Goal: Complete application form

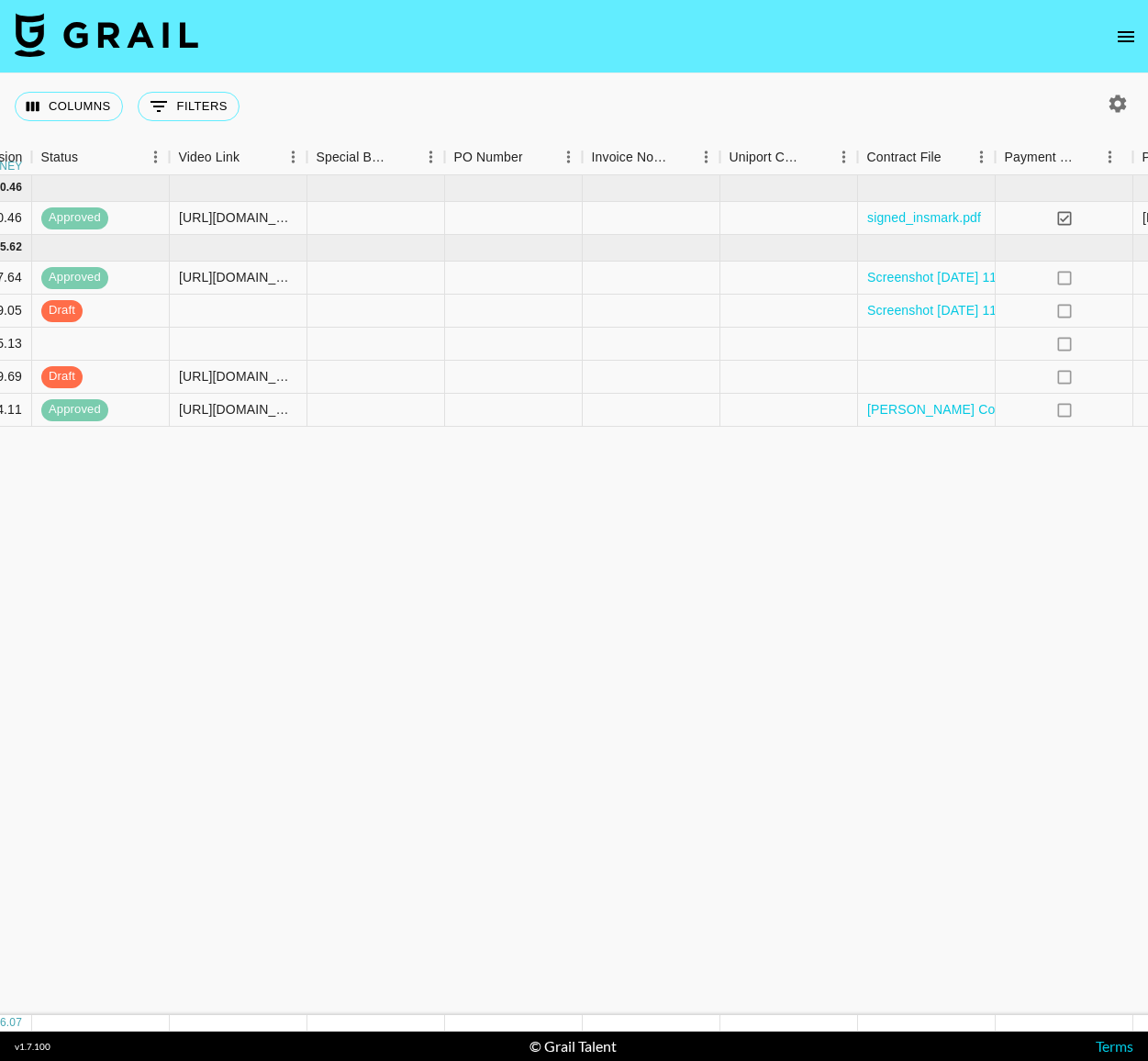
scroll to position [0, 1900]
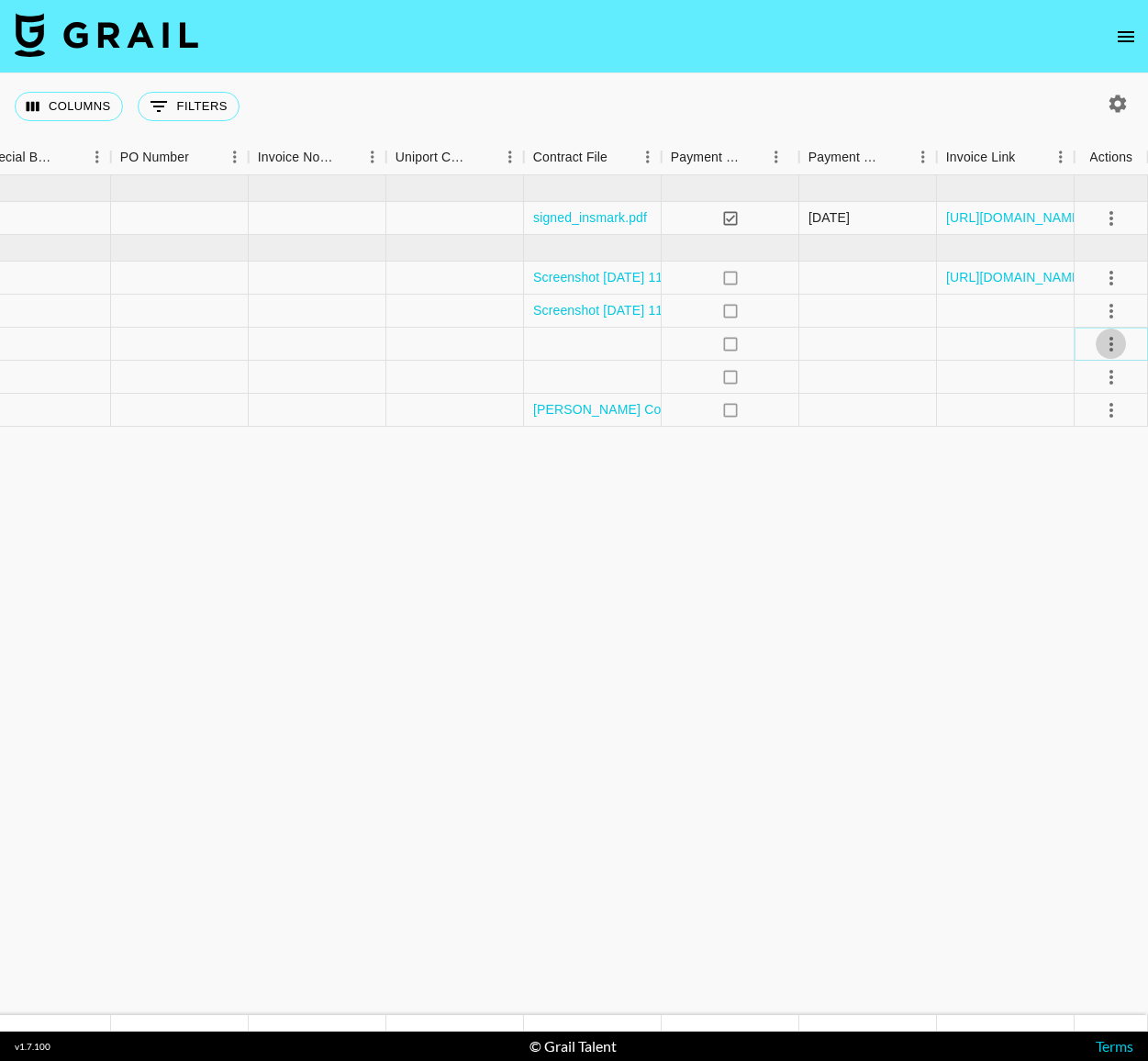
click at [1102, 338] on icon "select merge strategy" at bounding box center [1112, 344] width 22 height 22
click at [1098, 376] on li "Confirm" at bounding box center [1088, 383] width 119 height 33
click at [1091, 513] on div "Approve" at bounding box center [1072, 515] width 56 height 22
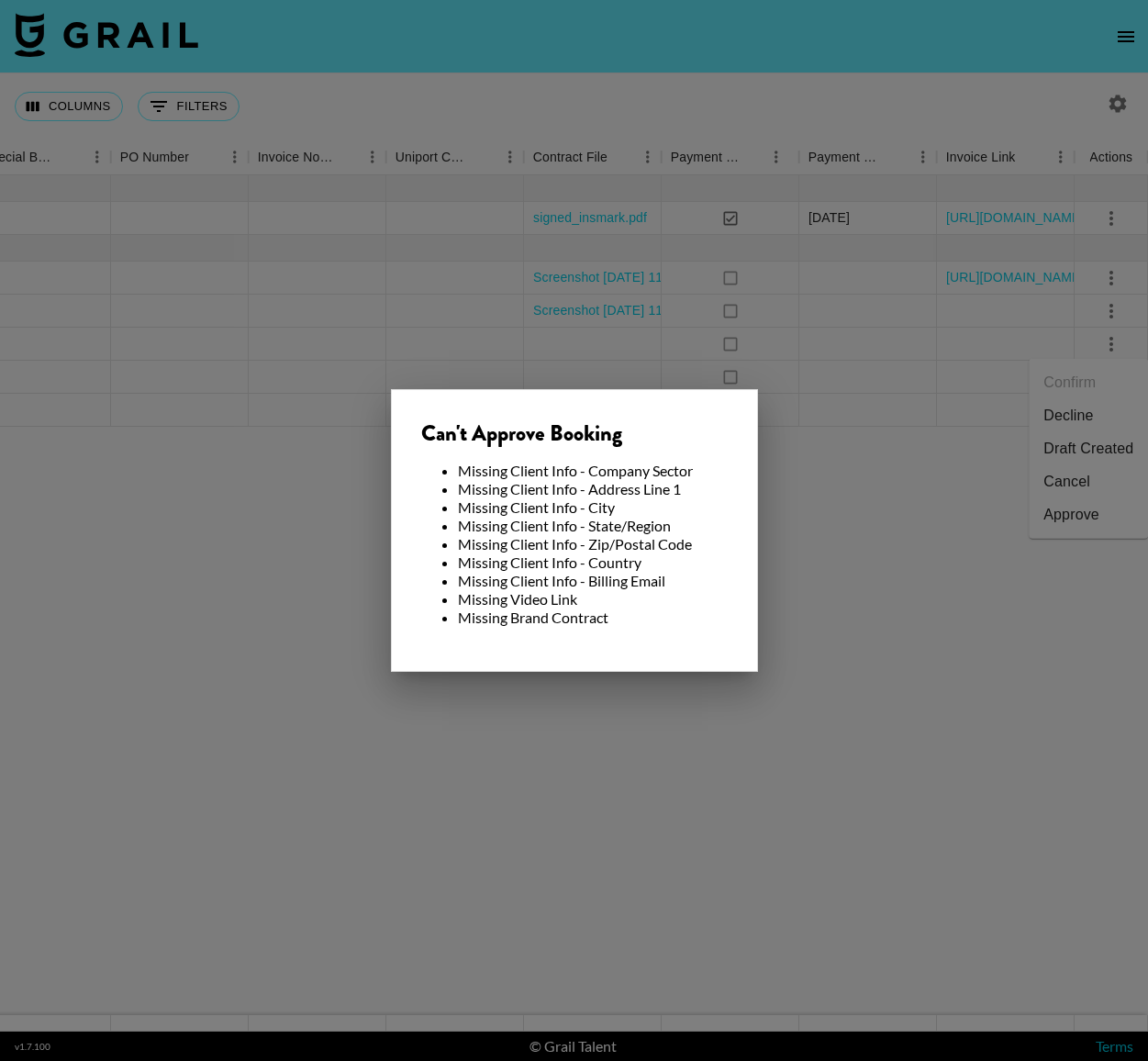
click at [845, 328] on div at bounding box center [574, 530] width 1148 height 1061
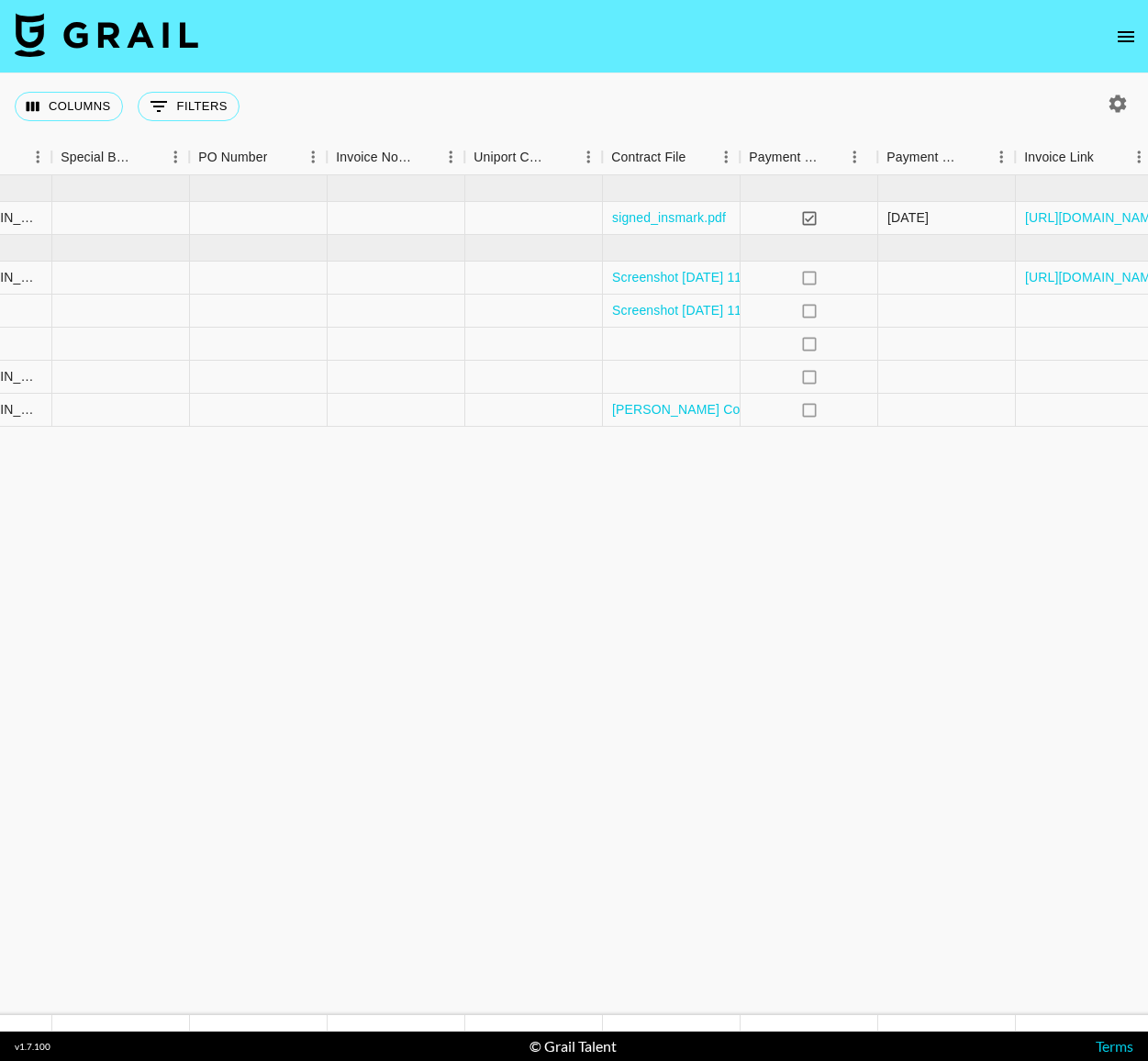
scroll to position [0, 1748]
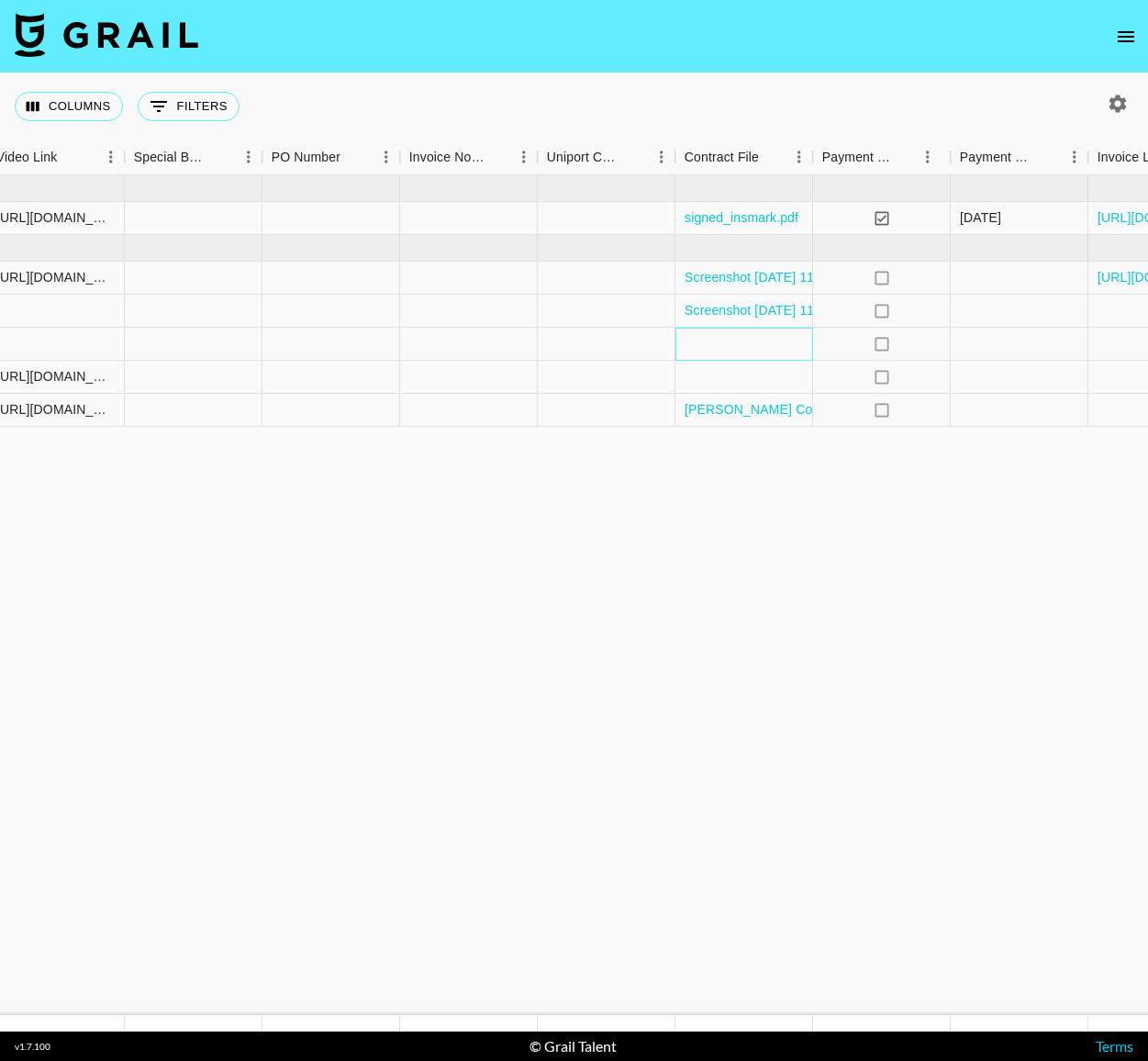
click at [747, 336] on div at bounding box center [744, 344] width 138 height 33
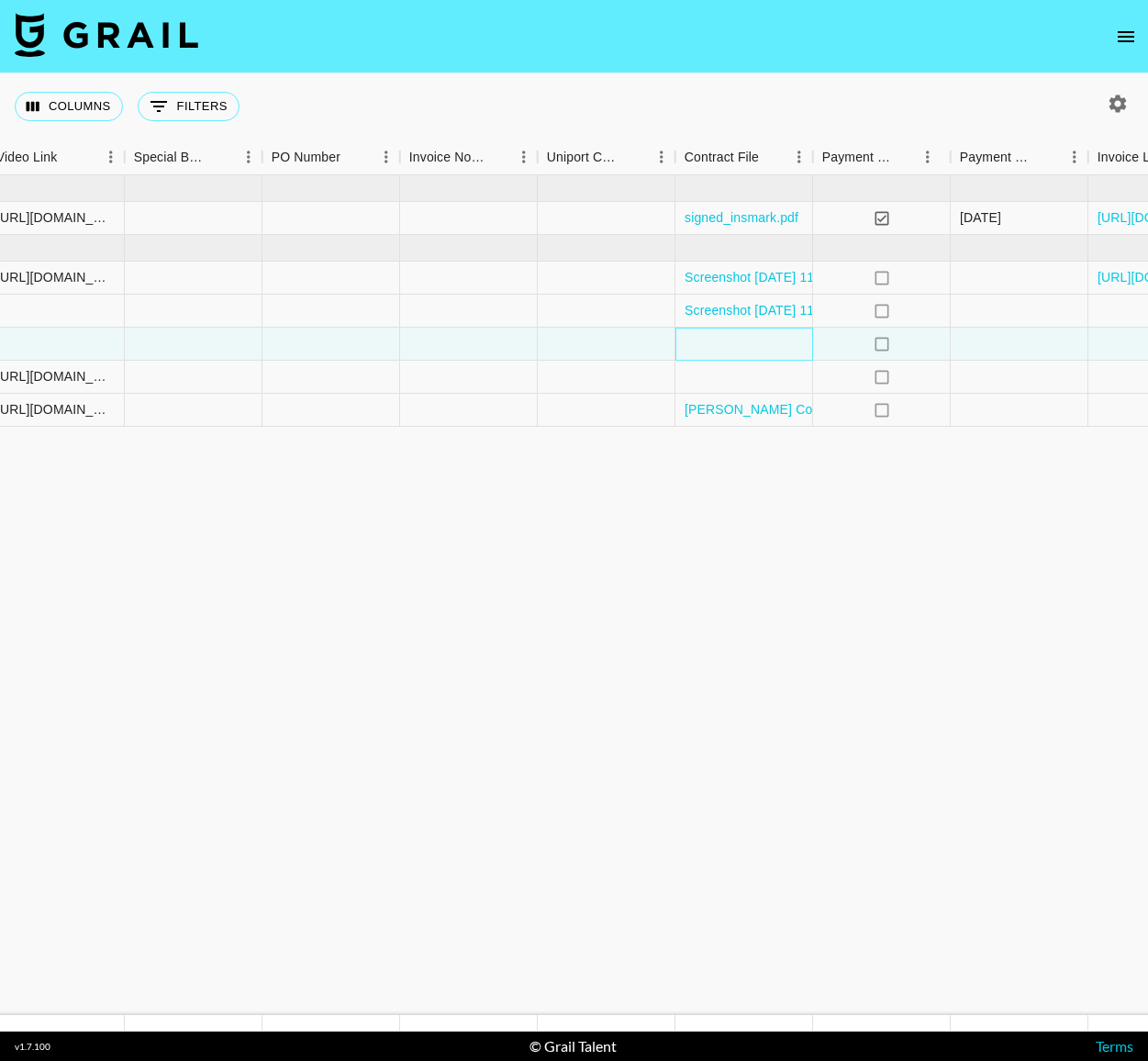
click at [747, 336] on div at bounding box center [744, 344] width 138 height 33
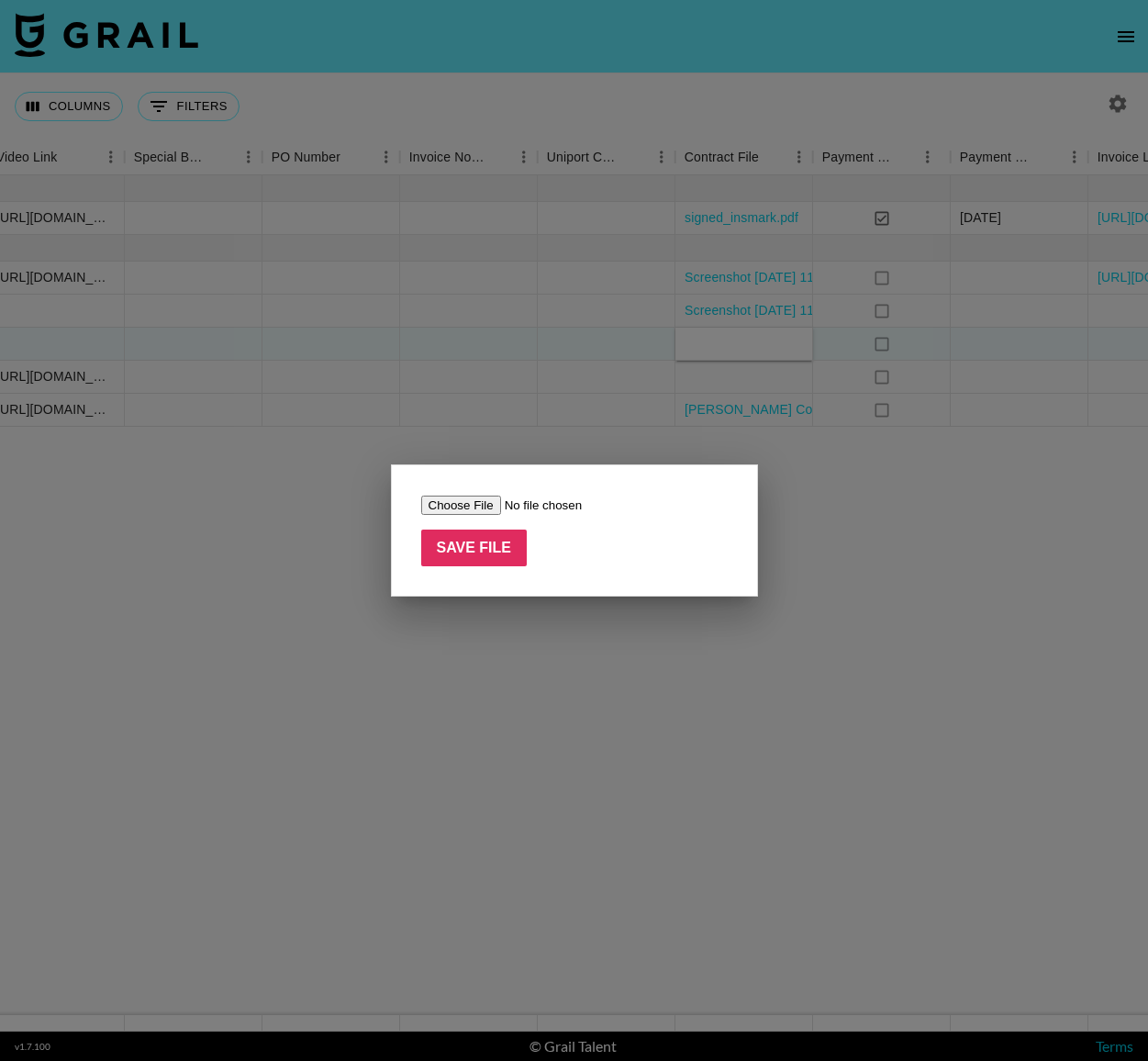
click at [493, 501] on input "file" at bounding box center [538, 505] width 233 height 20
type input "C:\fakepath\Screenshot [DATE] 8.56.50 PM.png"
click at [470, 547] on input "Save File" at bounding box center [474, 547] width 106 height 36
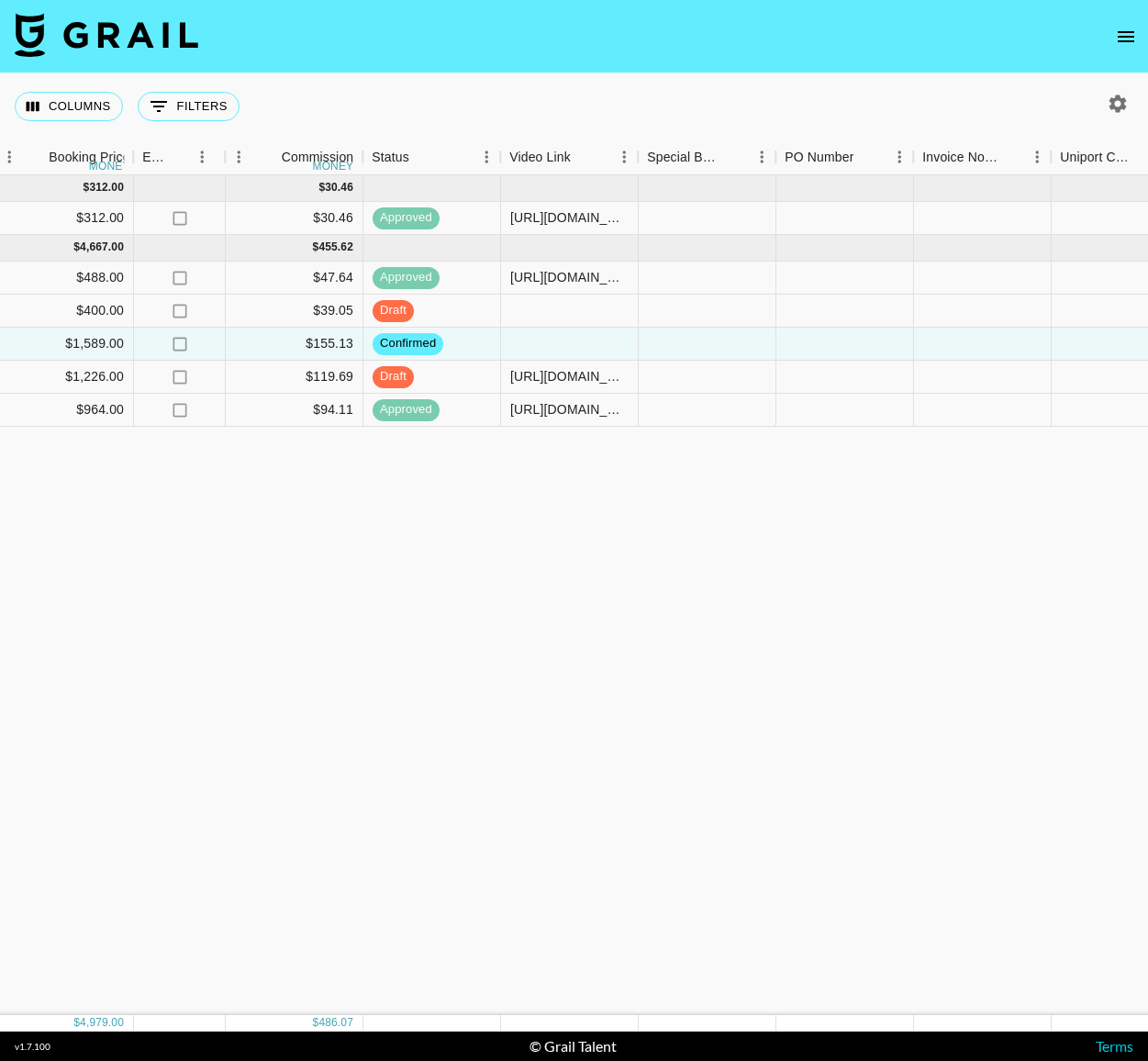
scroll to position [0, 1263]
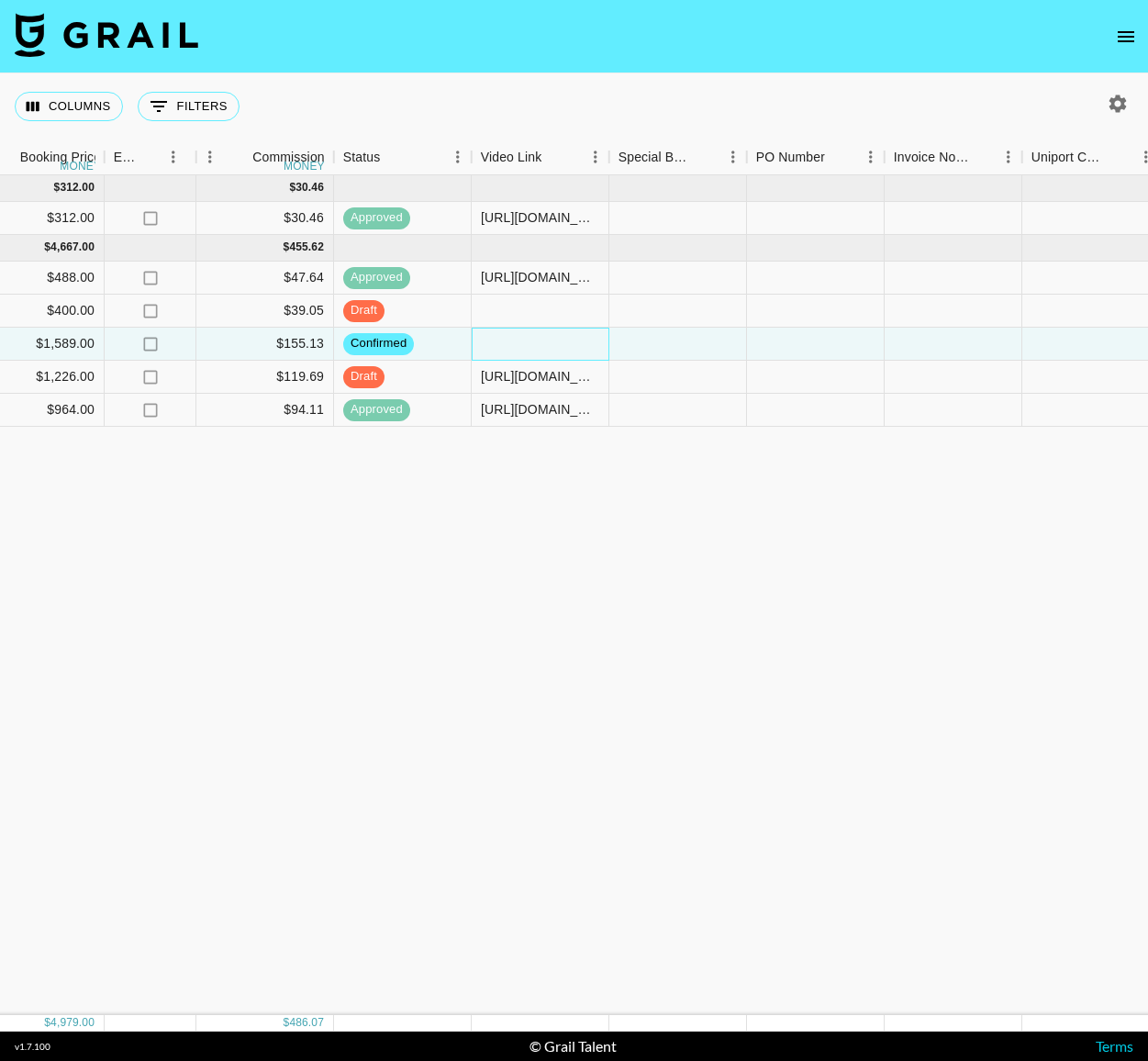
click at [544, 342] on div at bounding box center [541, 344] width 138 height 33
type input "[URL][DOMAIN_NAME][DOMAIN_NAME]"
click at [513, 578] on div "[DATE] ( 1 ) $ 312.00 $ 30.46 recfms3UEIVEQ6Bjp blhndyeni [PERSON_NAME][EMAIL_A…" at bounding box center [260, 594] width 3048 height 840
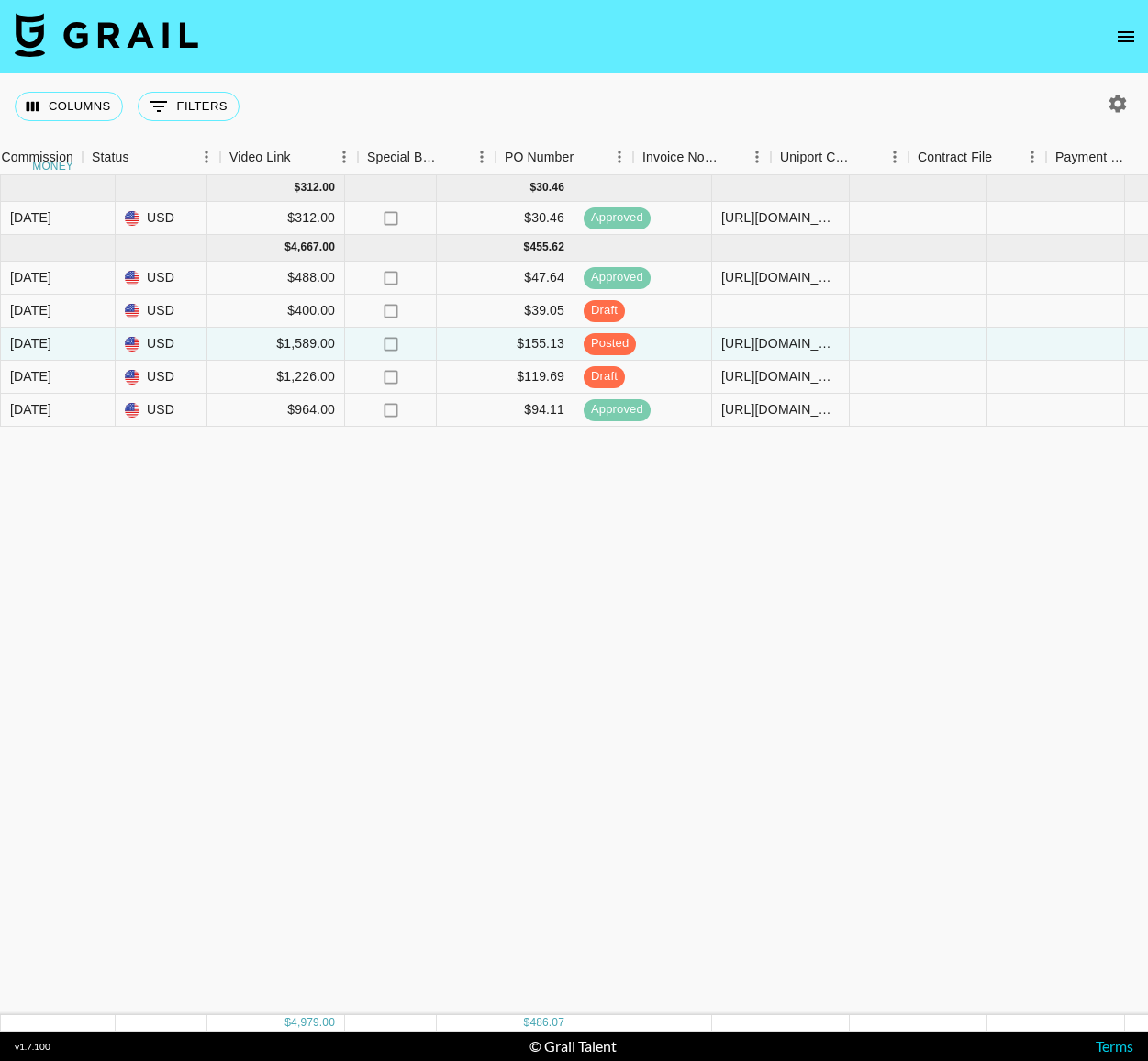
scroll to position [0, 1900]
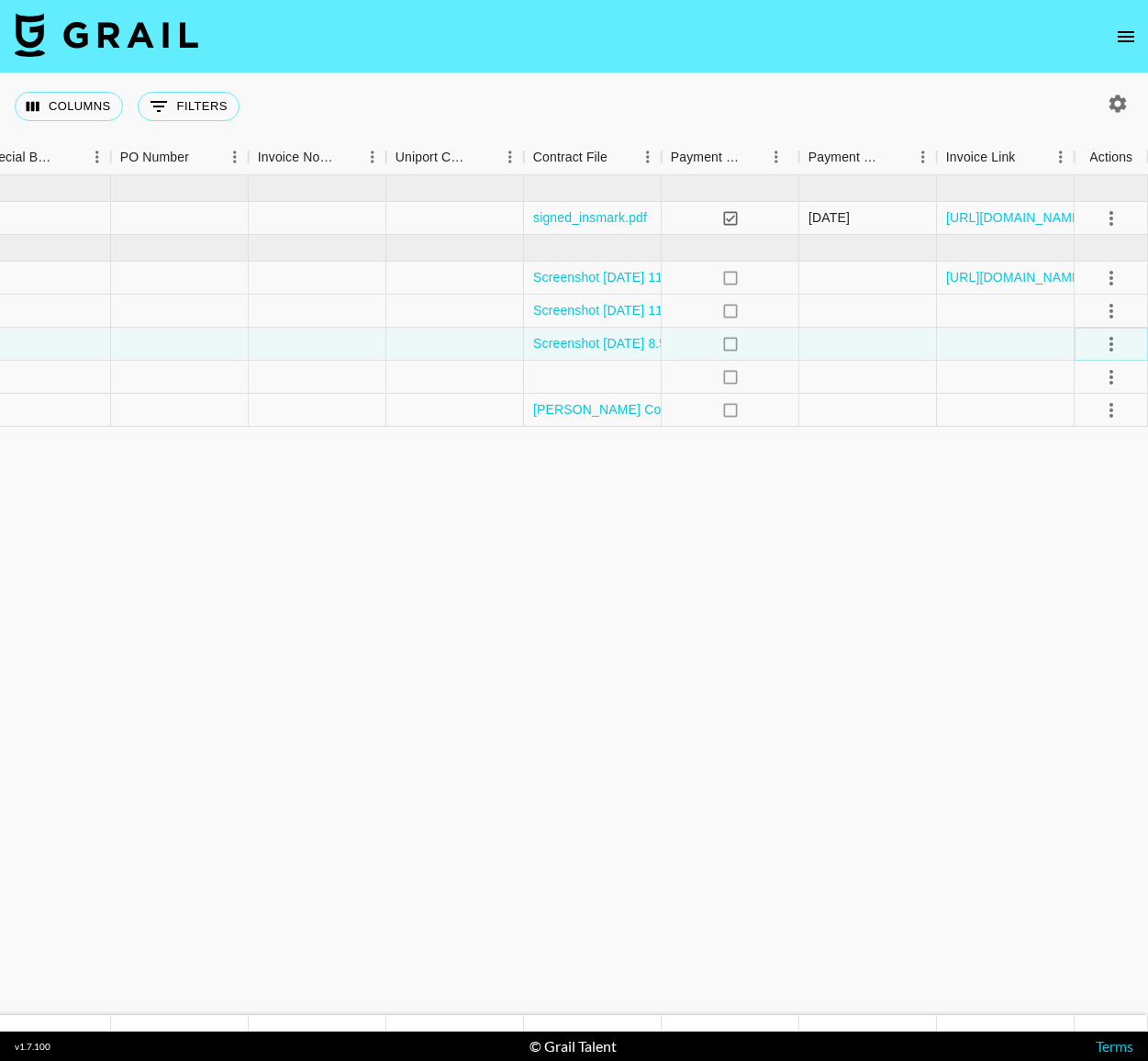
click at [1105, 341] on icon "select merge strategy" at bounding box center [1112, 344] width 22 height 22
click at [1081, 515] on div "Approve" at bounding box center [1072, 515] width 56 height 22
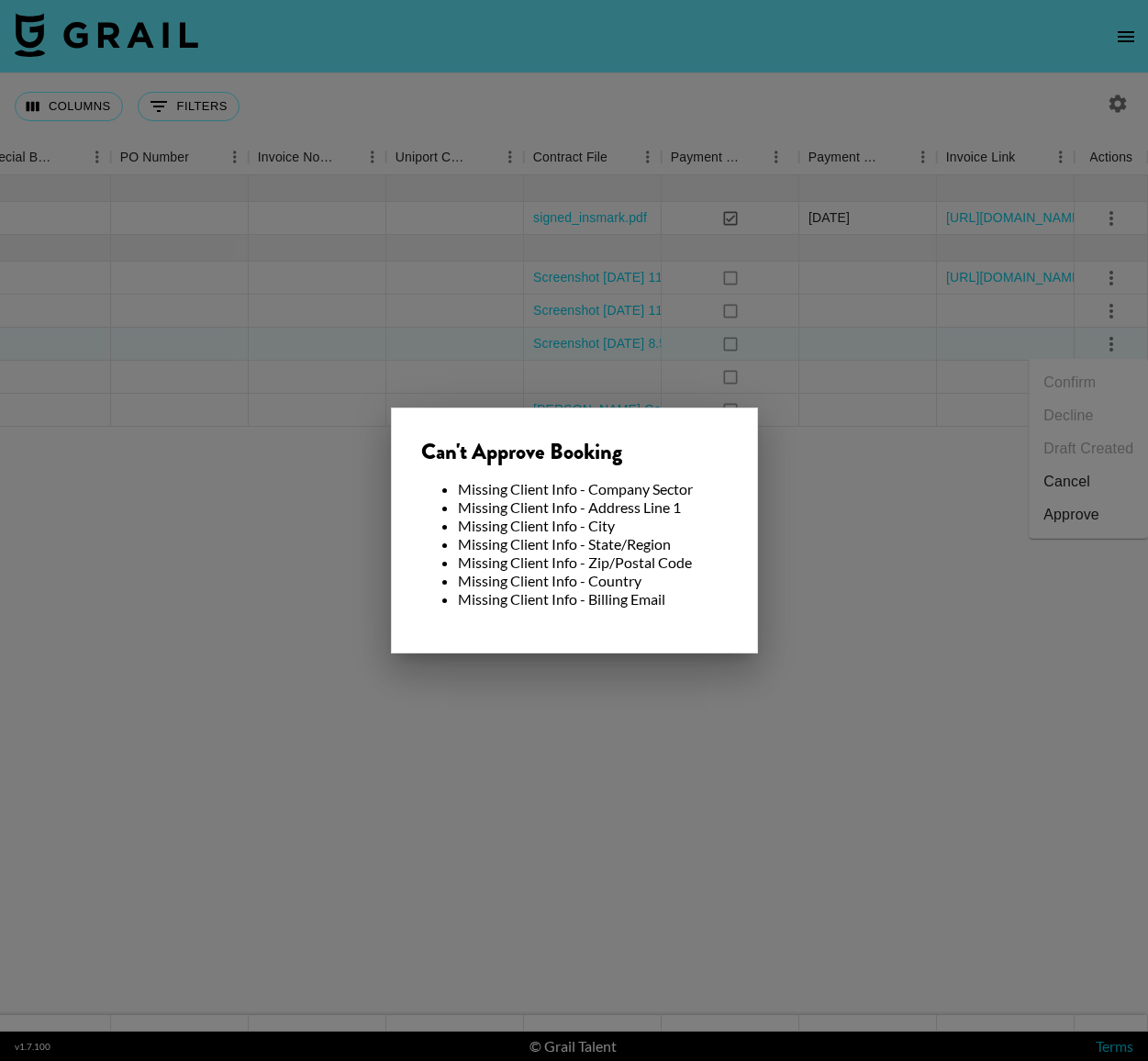
click at [835, 359] on div at bounding box center [574, 530] width 1148 height 1061
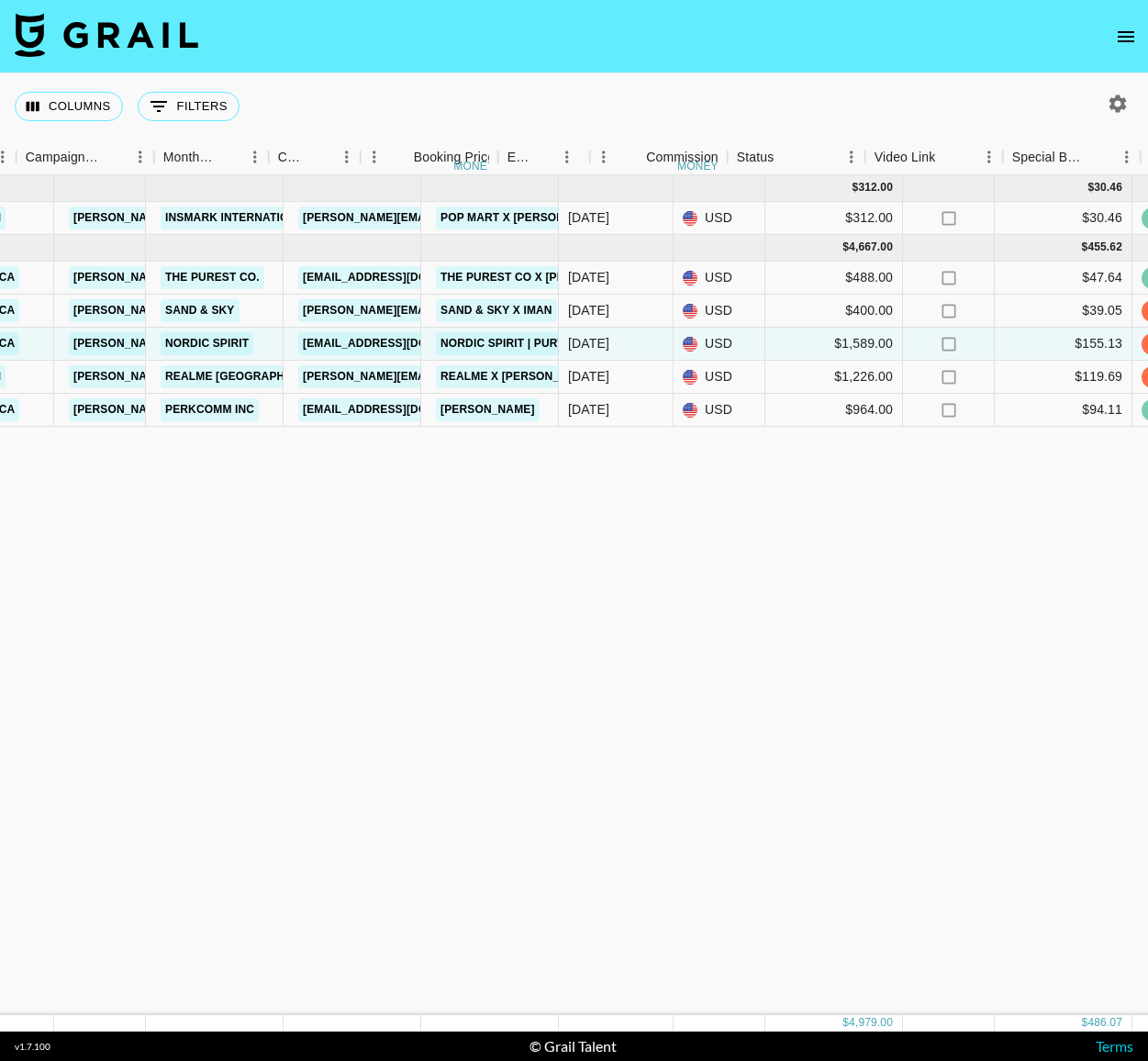
scroll to position [0, 0]
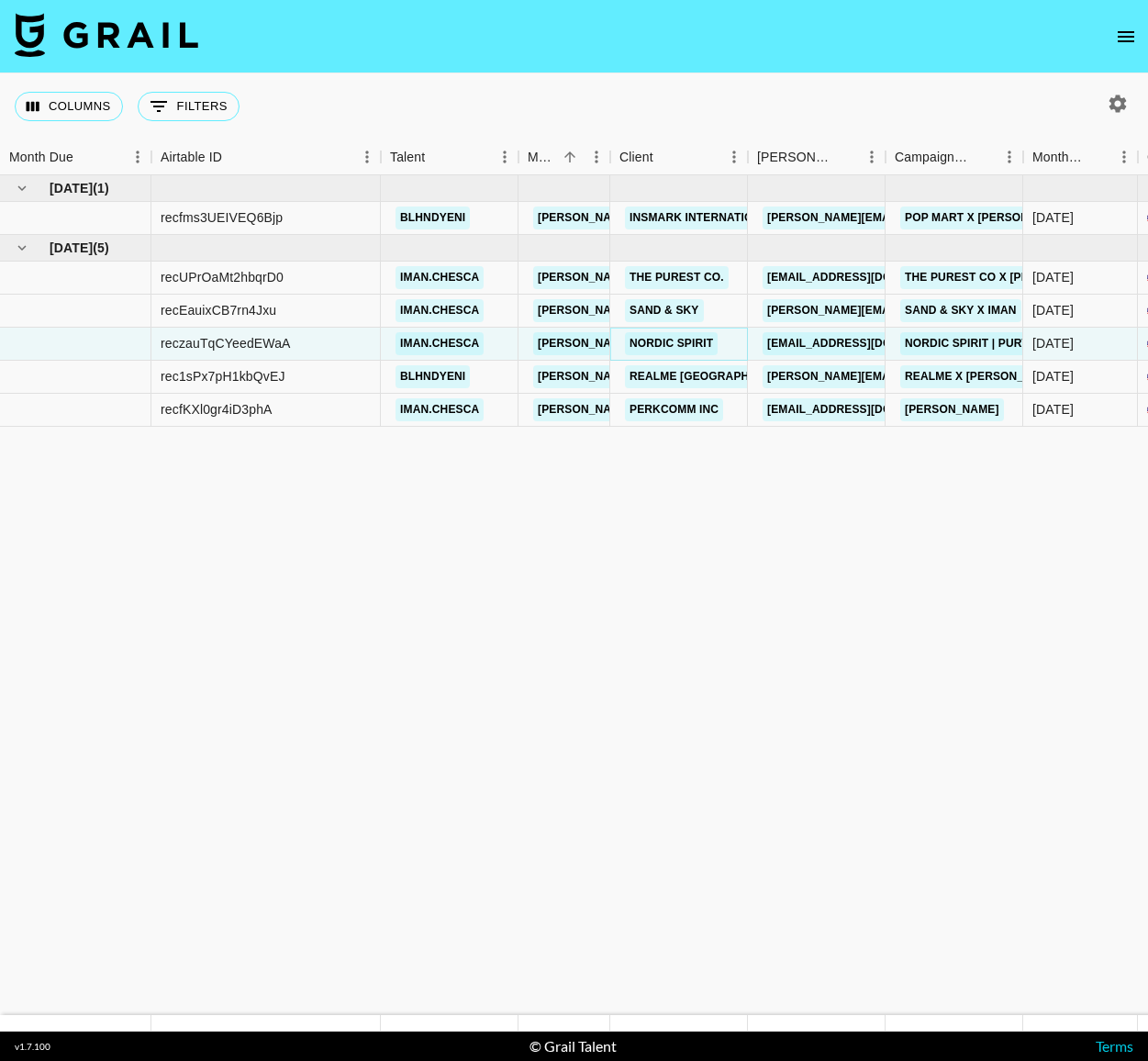
click at [680, 348] on link "Nordic Spirit" at bounding box center [672, 343] width 93 height 23
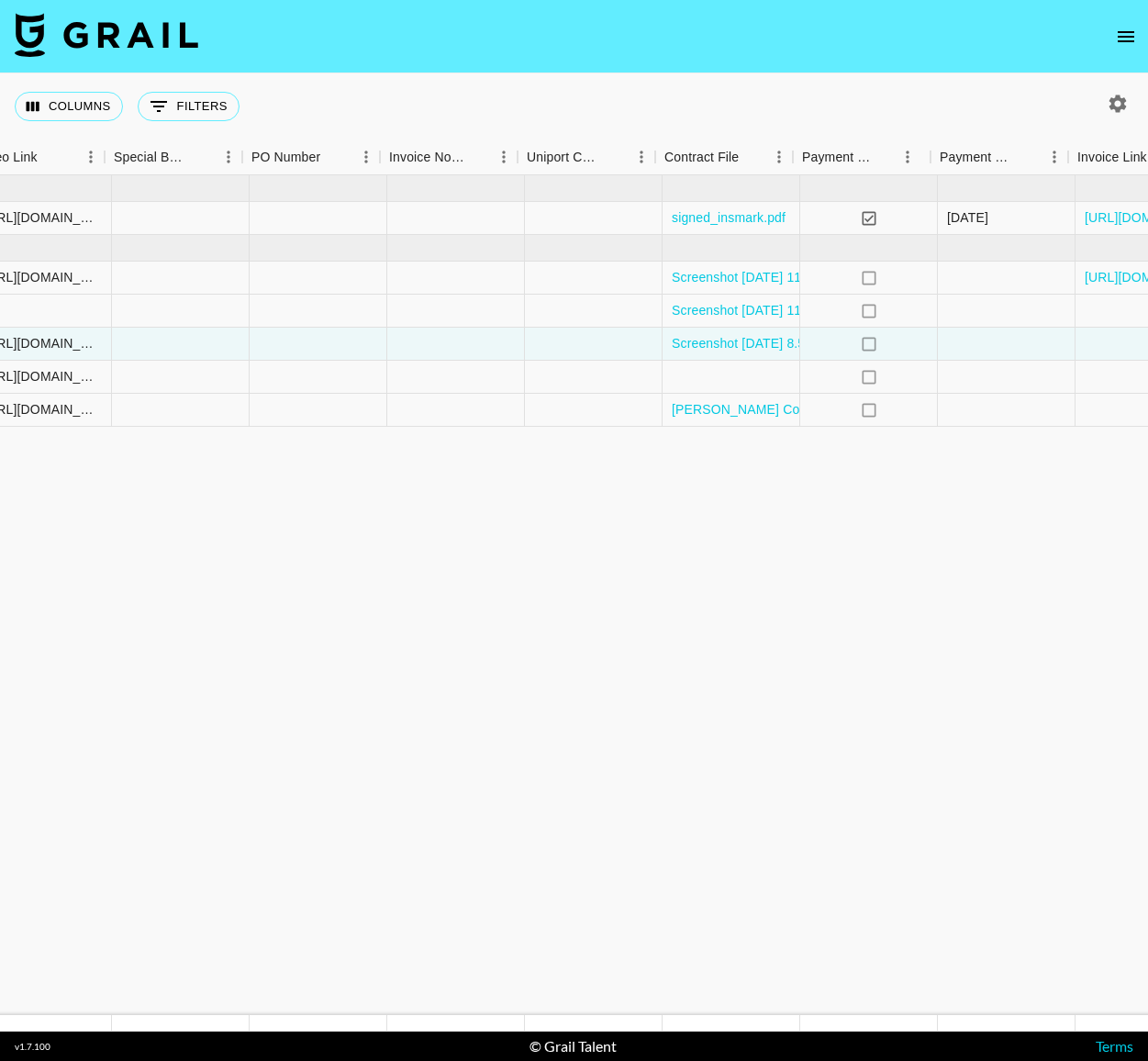
scroll to position [0, 1900]
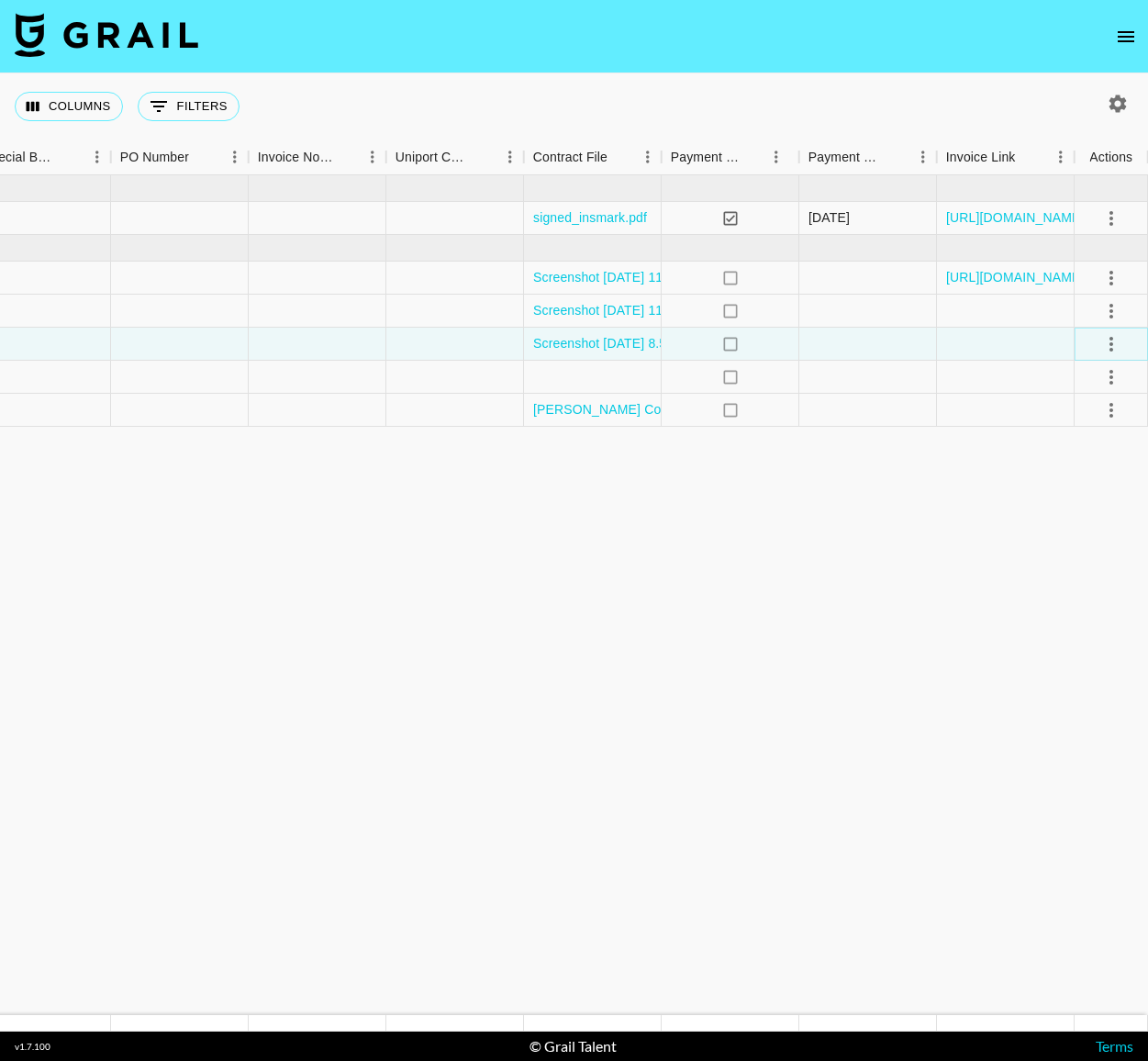
click at [1108, 342] on icon "select merge strategy" at bounding box center [1112, 344] width 22 height 22
click at [1078, 522] on div "Approve" at bounding box center [1072, 515] width 56 height 22
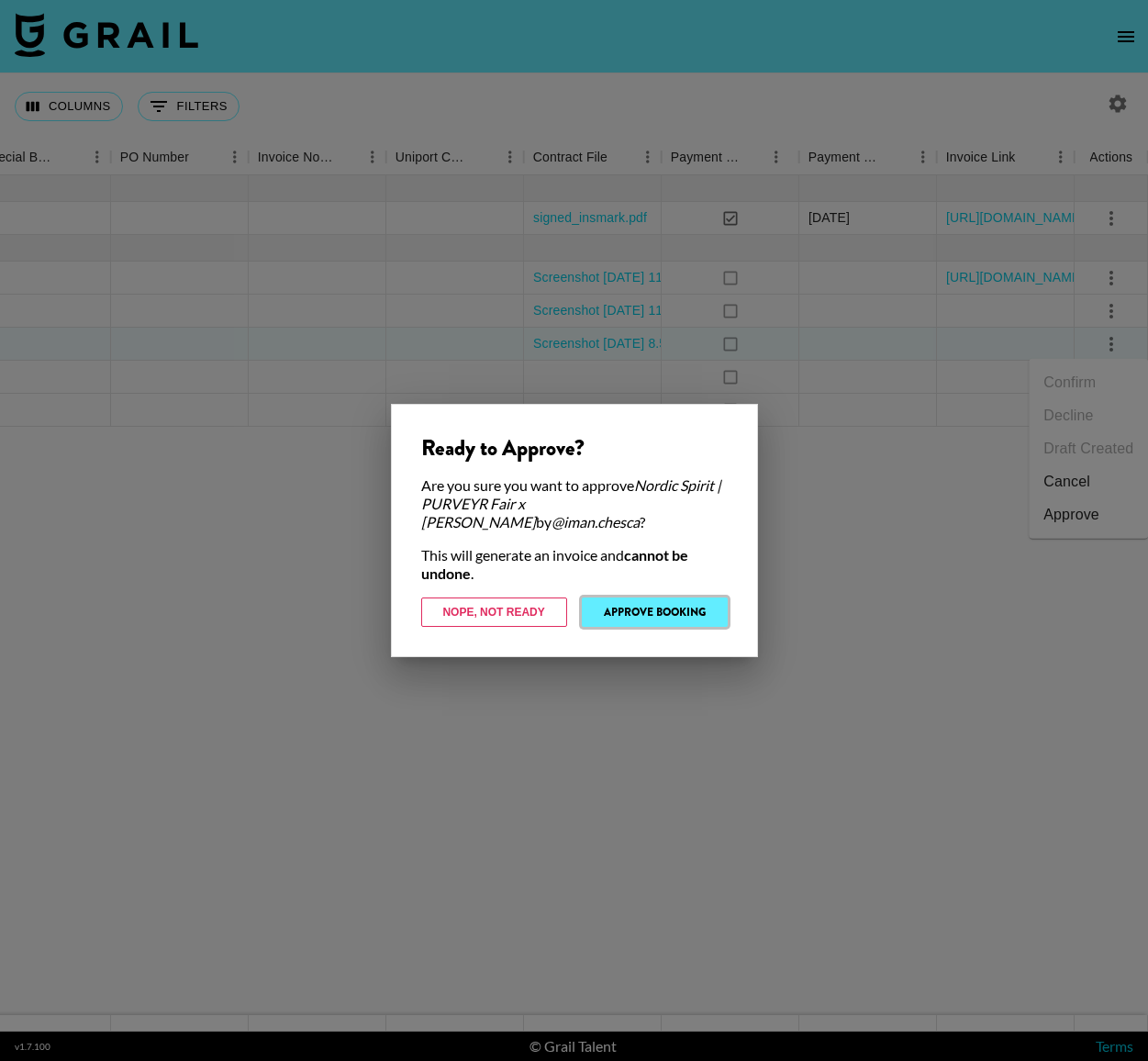
click at [687, 600] on button "Approve Booking" at bounding box center [655, 612] width 146 height 30
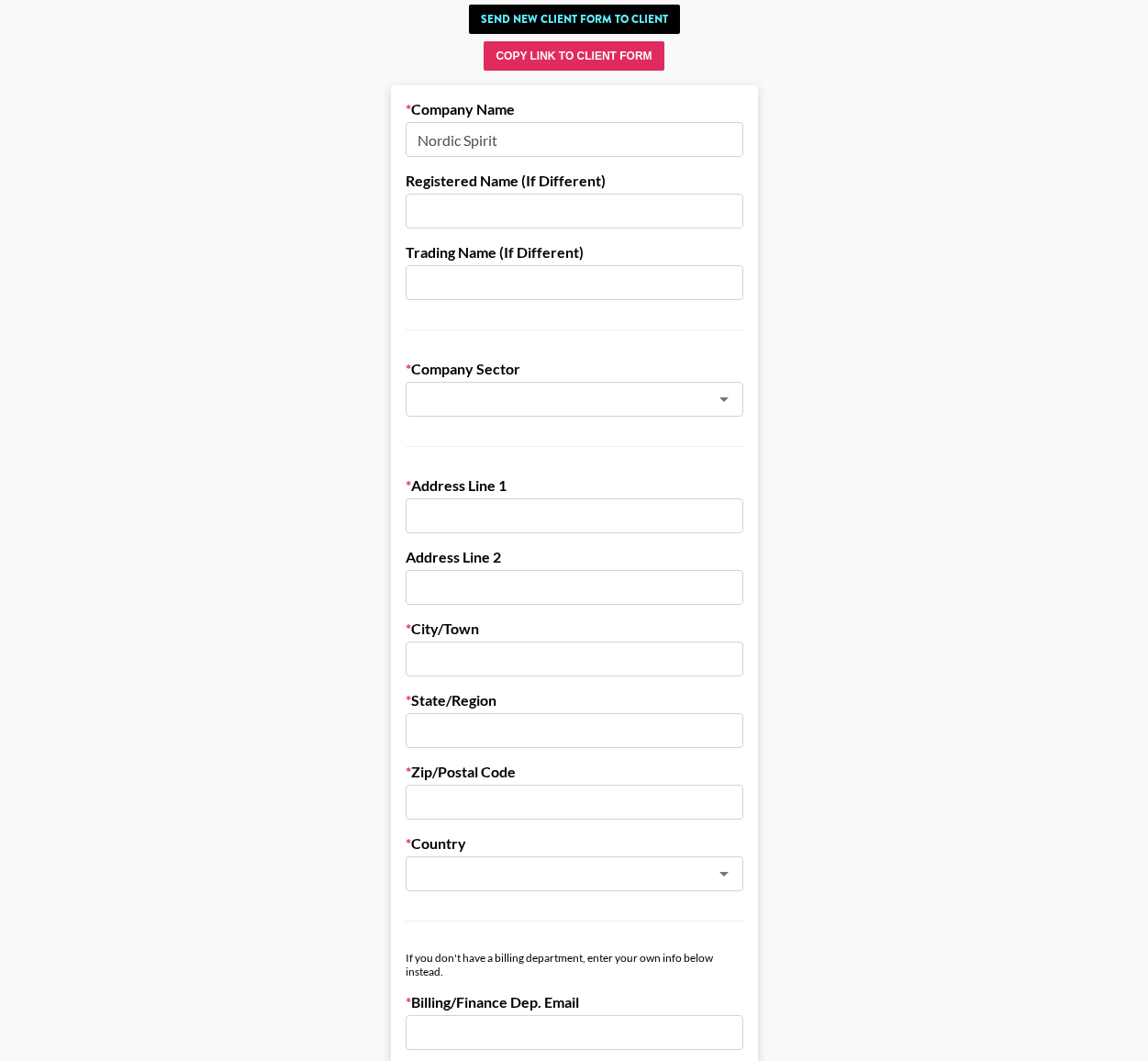
scroll to position [227, 0]
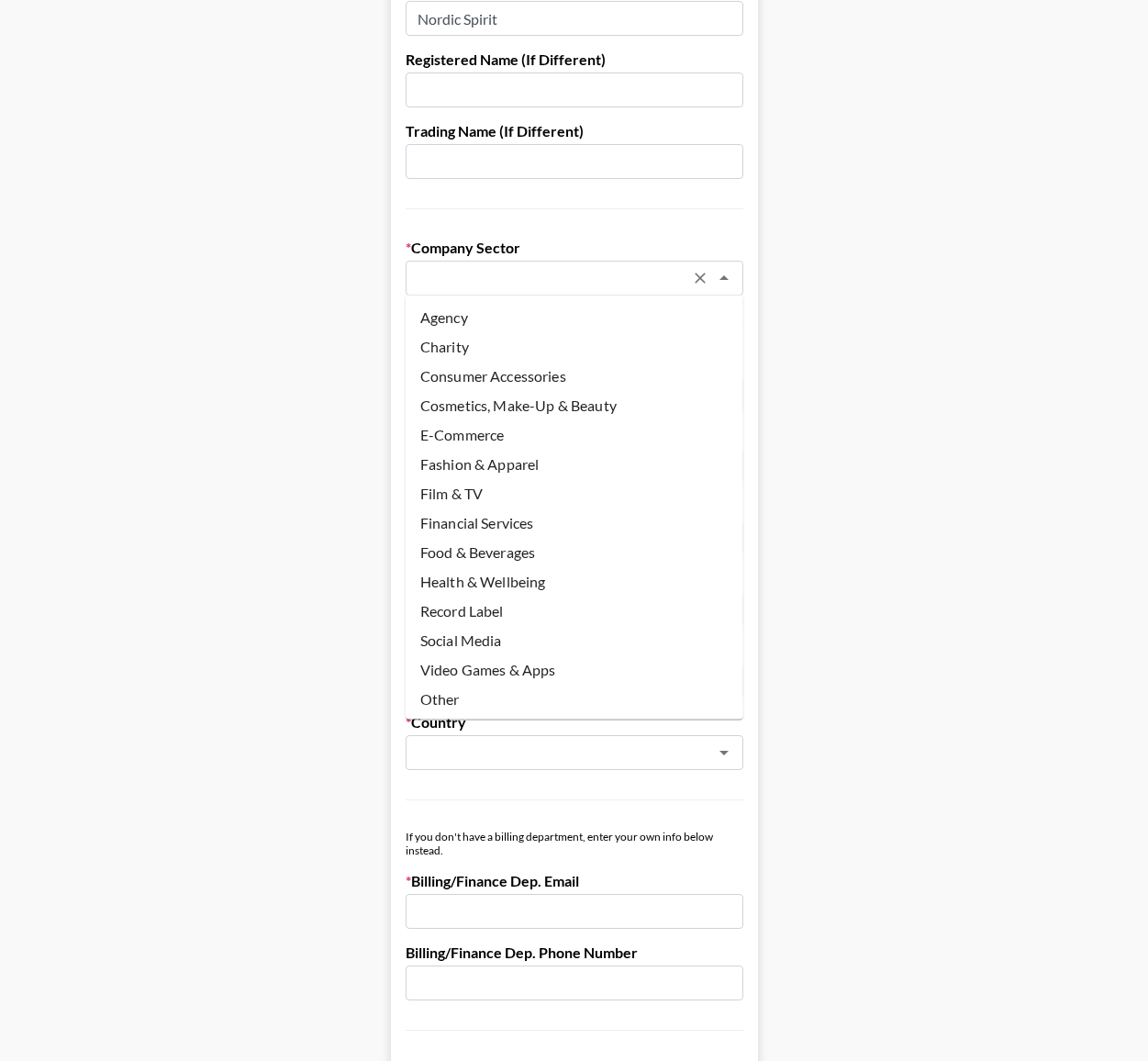
click at [629, 280] on input "text" at bounding box center [550, 278] width 267 height 21
click at [590, 695] on li "Other" at bounding box center [574, 698] width 338 height 30
type input "Other"
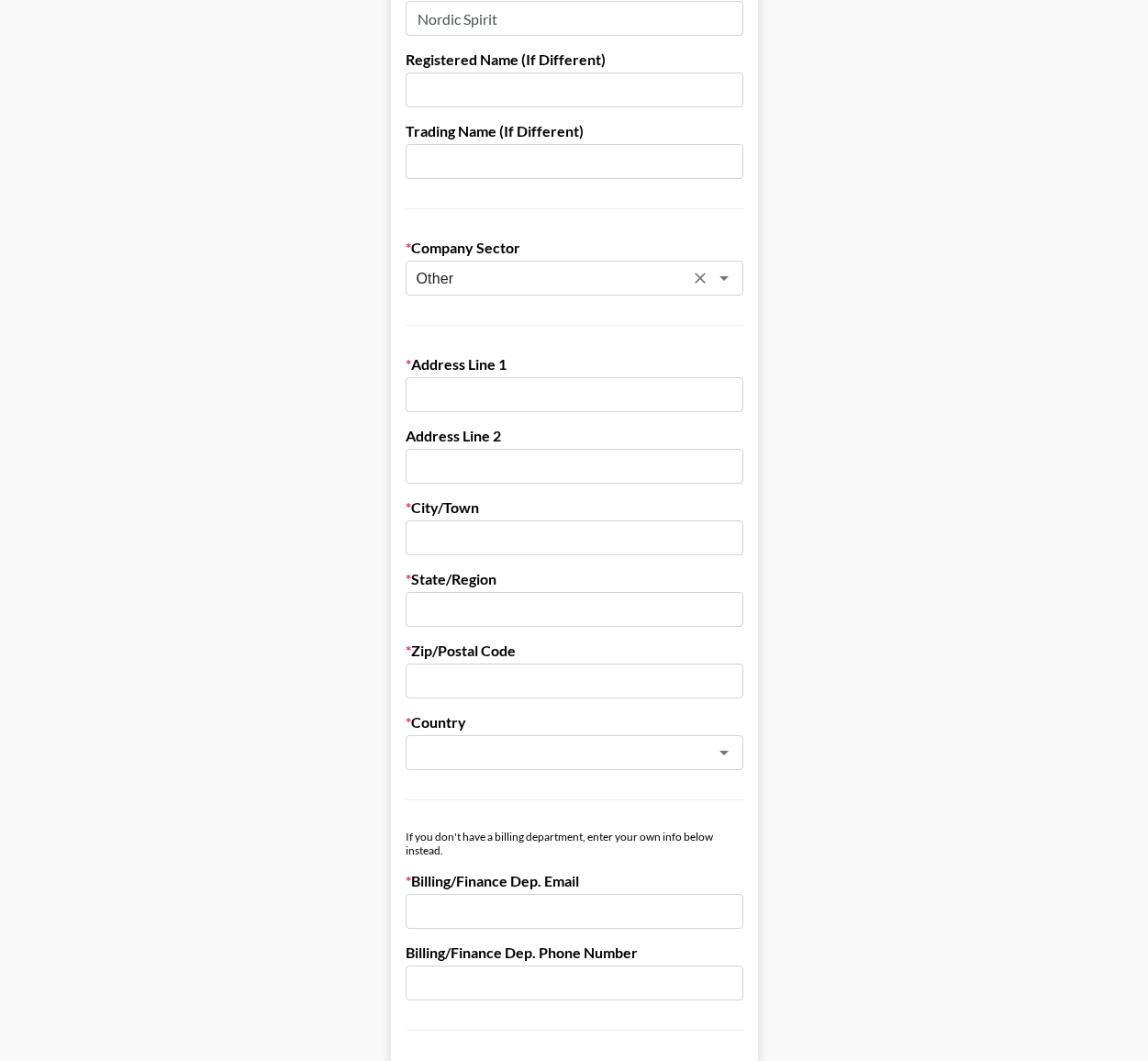
scroll to position [116, 0]
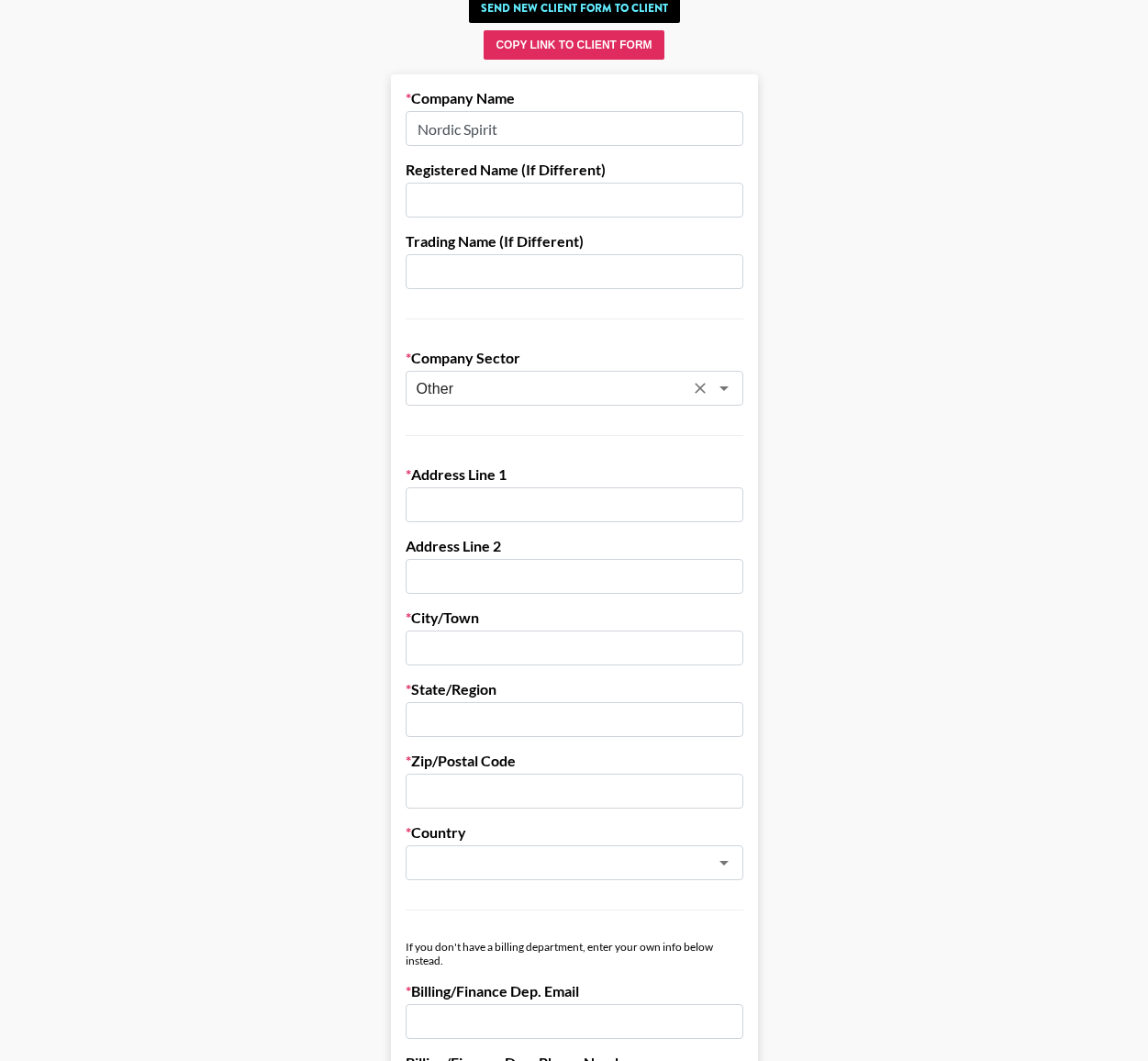
click at [624, 506] on input "text" at bounding box center [574, 504] width 338 height 34
paste input "Unit A 16th Floor Lepanto Building 8747 Paseo de Roxas, Makati City"
drag, startPoint x: 736, startPoint y: 504, endPoint x: 658, endPoint y: 501, distance: 78.1
click at [658, 501] on input "Unit A 16th Floor Lepanto Building 8747 Paseo de Roxas, Makati City" at bounding box center [574, 504] width 338 height 34
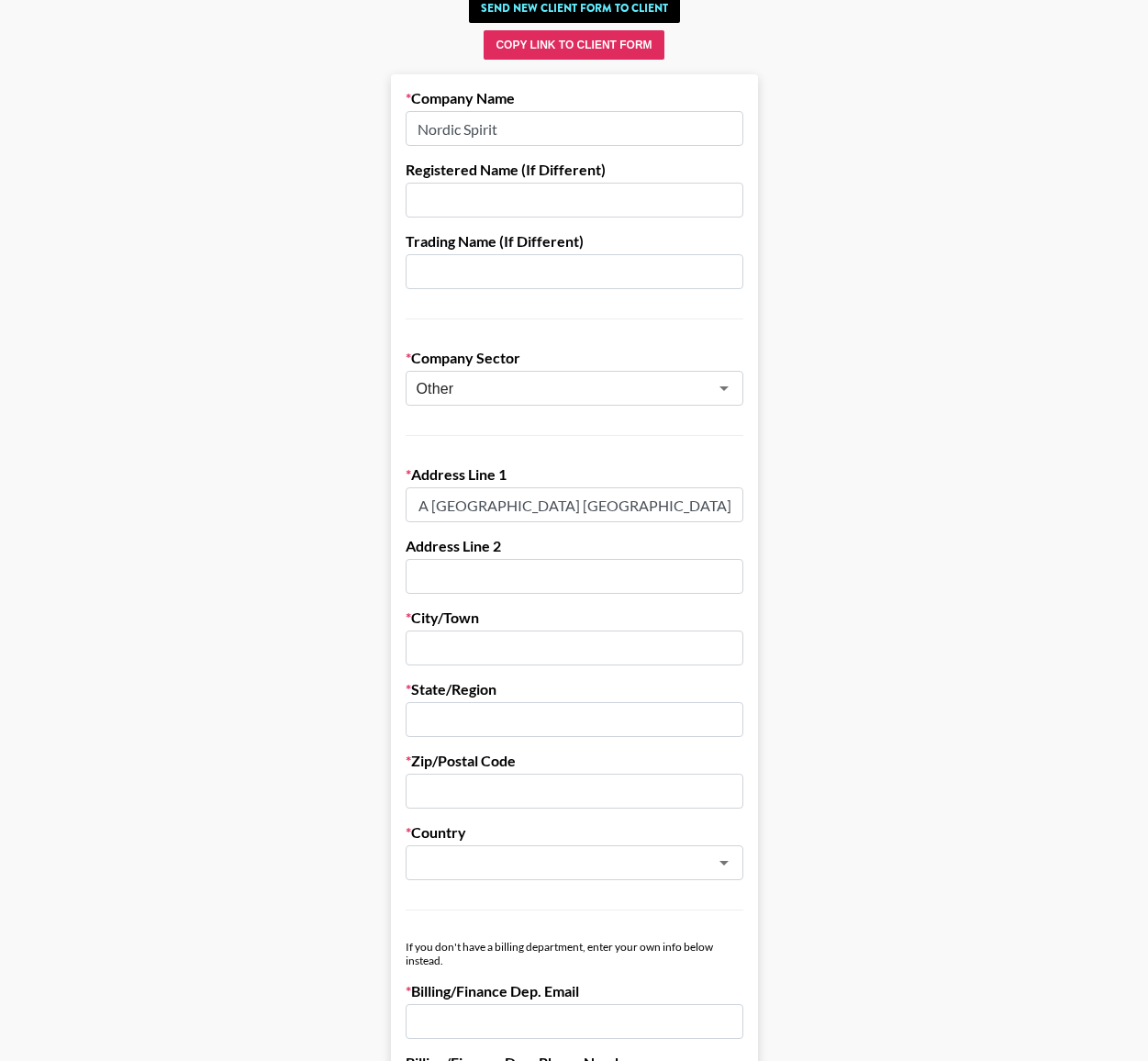
scroll to position [0, 46]
type input "Unit A 16th Floor Lepanto Building 8747 Paseo de Roxas"
click at [557, 661] on input "text" at bounding box center [574, 647] width 338 height 34
type input "Makati"
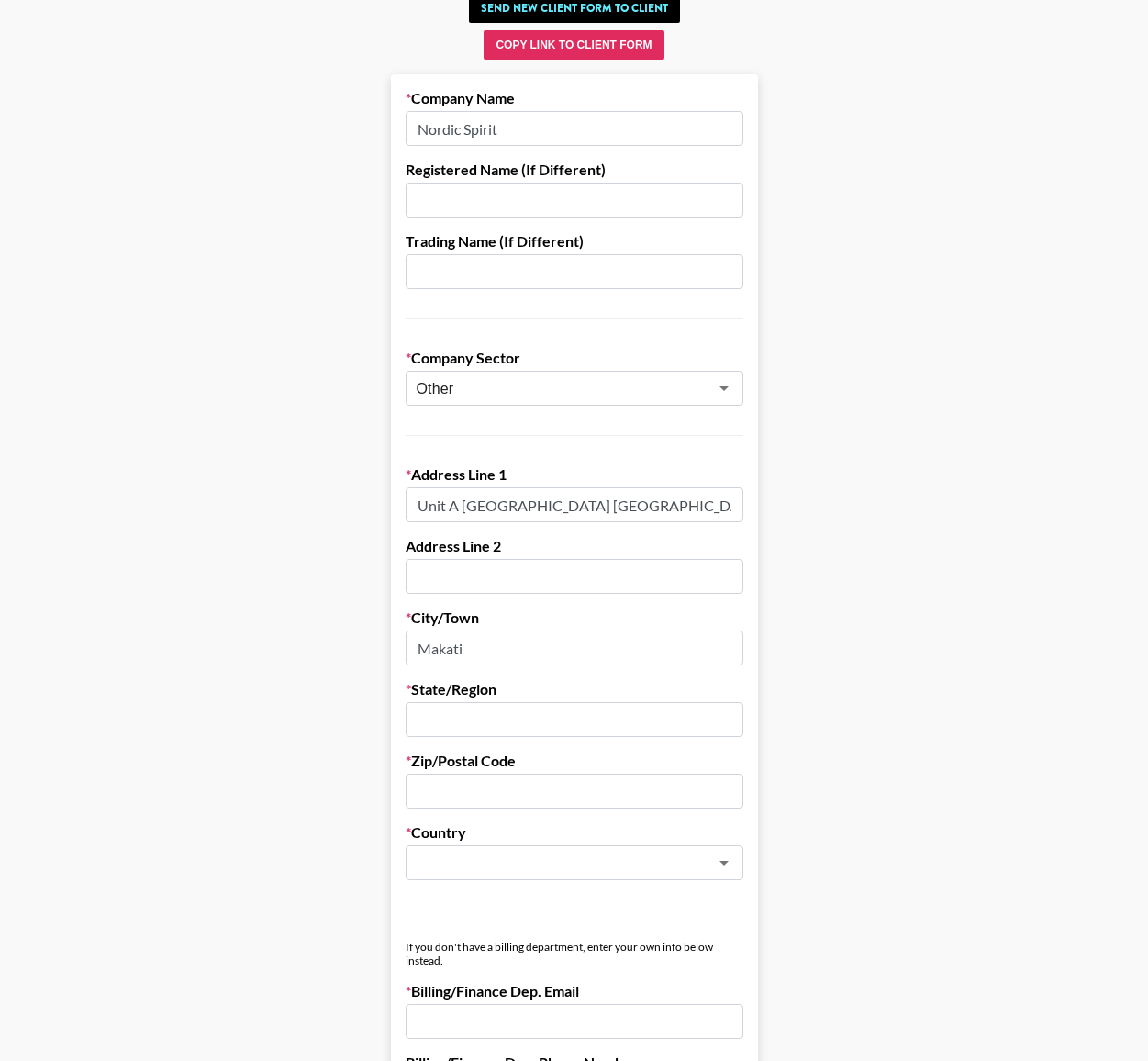
click at [473, 712] on input "text" at bounding box center [574, 719] width 338 height 34
type input "NCR"
click at [458, 787] on input "text" at bounding box center [574, 790] width 338 height 34
click at [462, 871] on div "​" at bounding box center [574, 862] width 338 height 34
type input "1229"
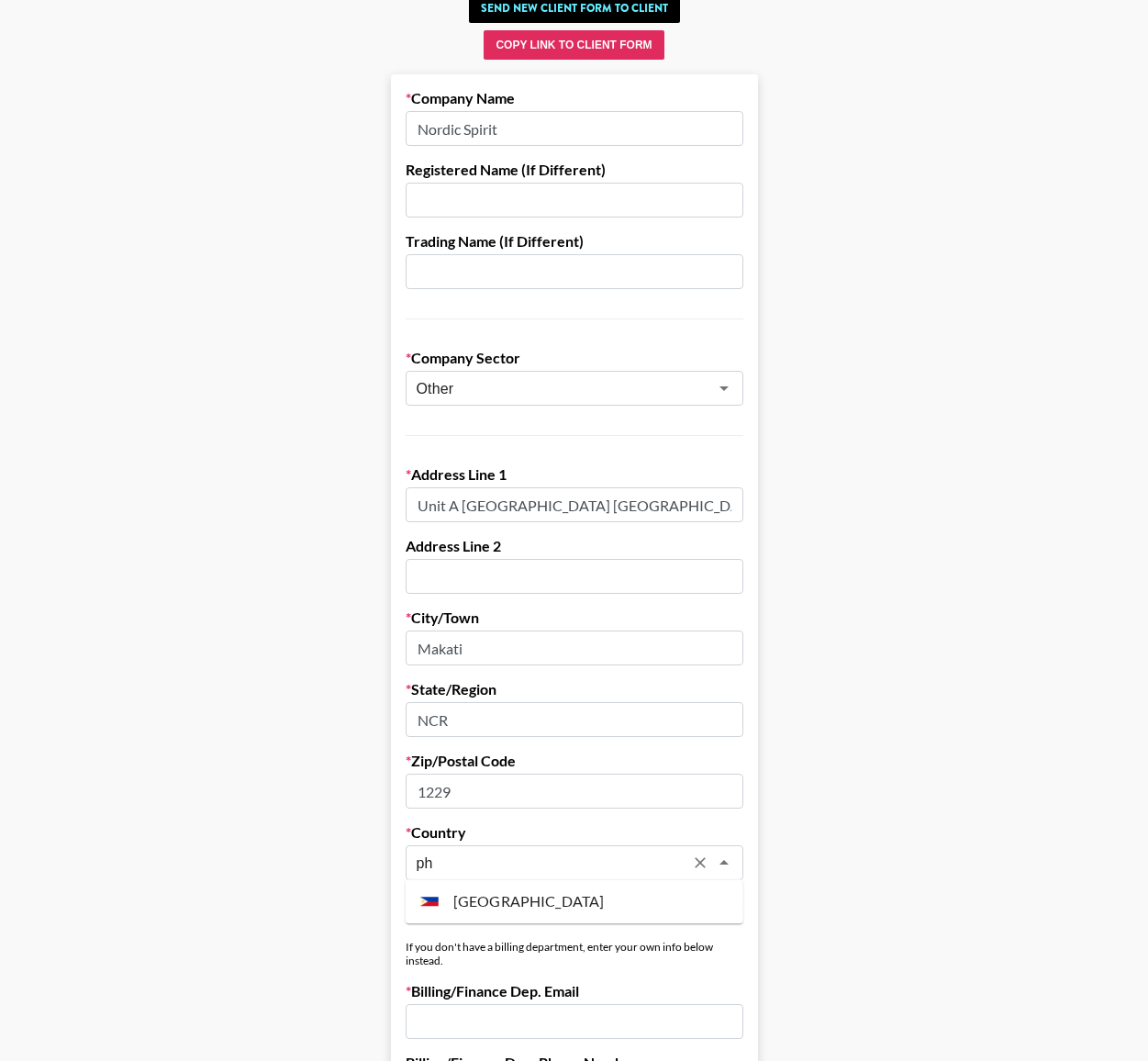
click at [567, 907] on li "Philippines" at bounding box center [574, 901] width 338 height 30
type input "Philippines"
click at [556, 195] on input "text" at bounding box center [574, 199] width 338 height 34
paste input "EON The Stakeholders Relations Group, Inc."
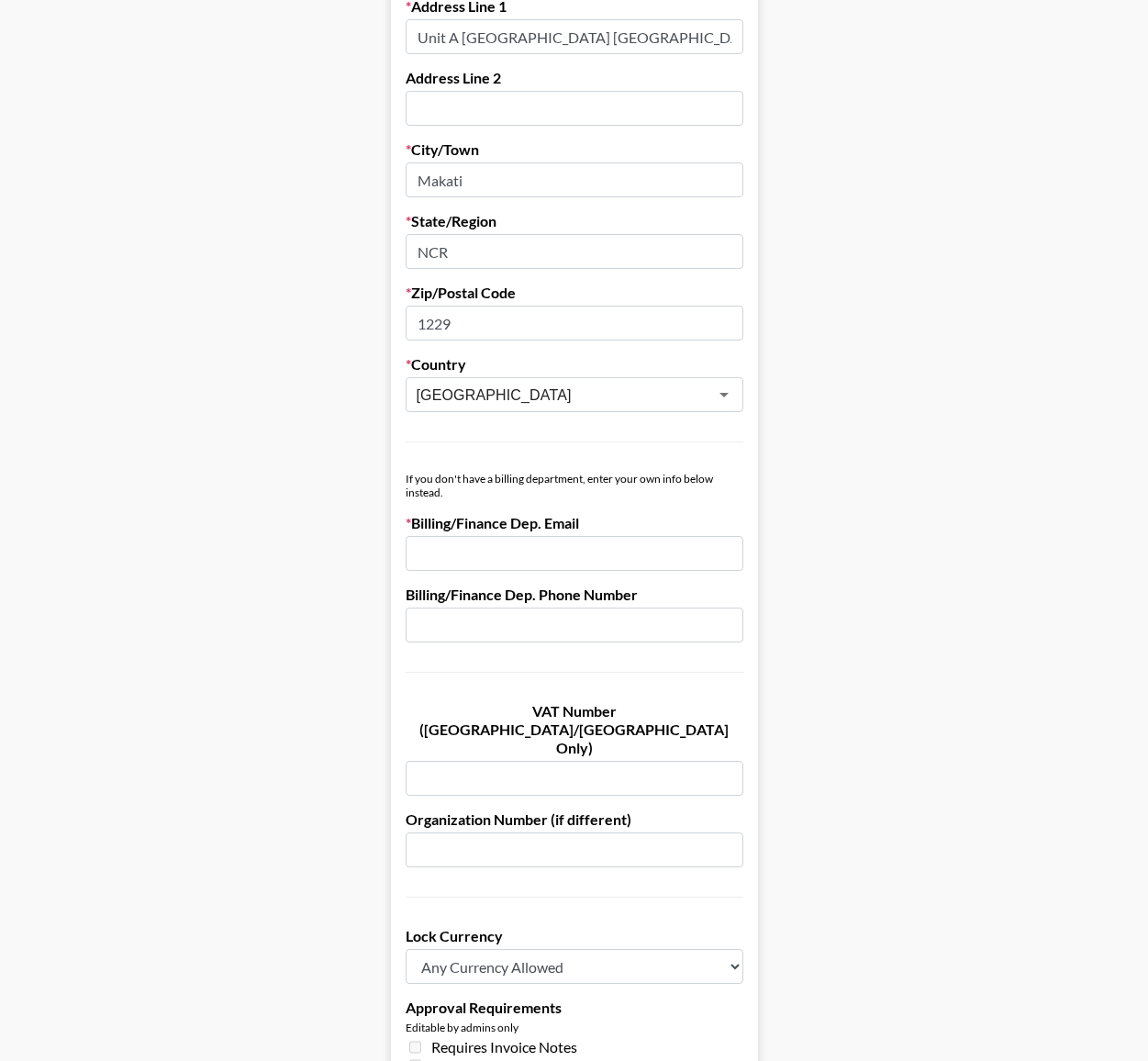
scroll to position [609, 0]
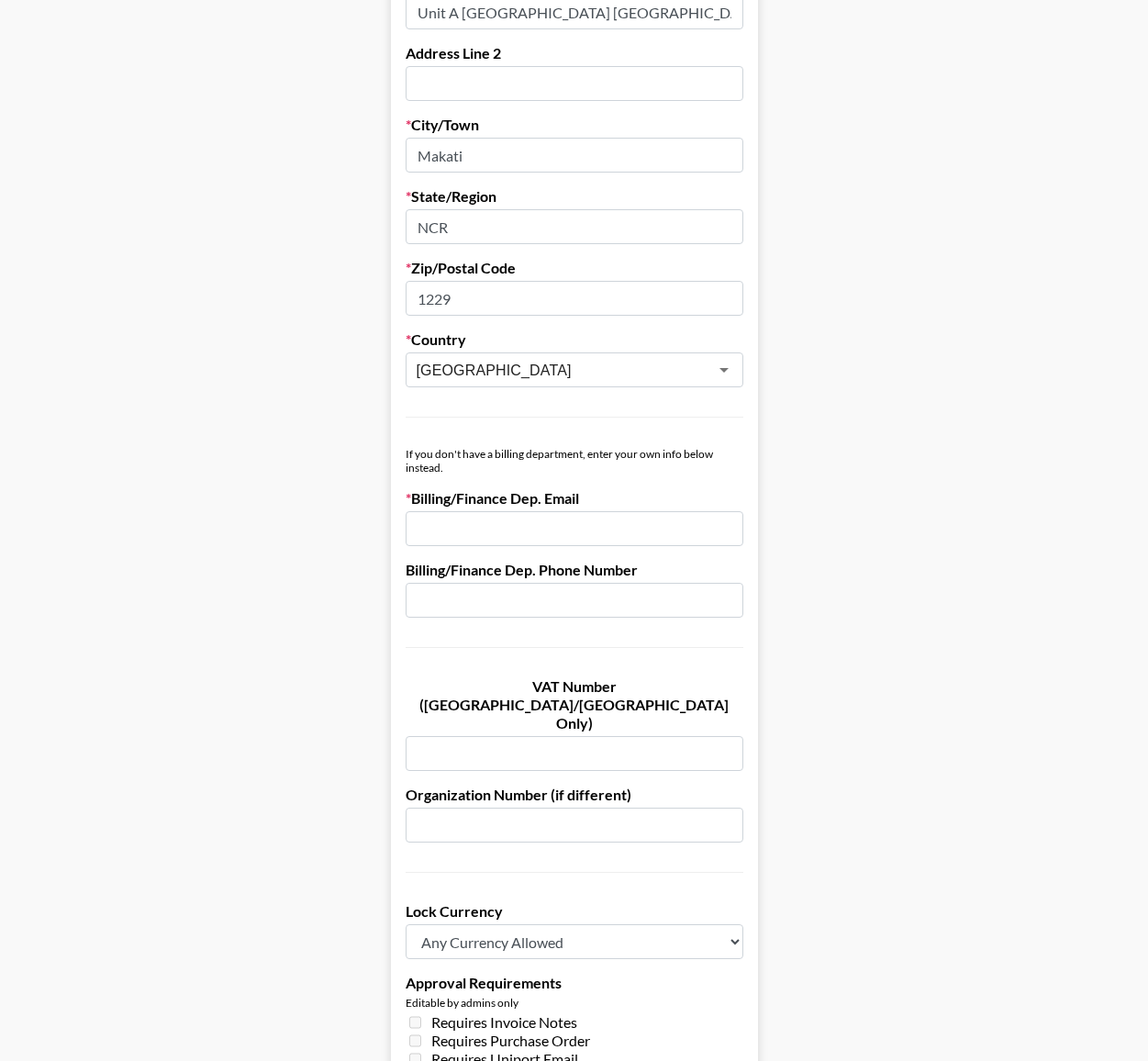
type input "EON The Stakeholders Relations Group, Inc."
click at [634, 523] on input "email" at bounding box center [574, 528] width 338 height 34
paste input "[EMAIL_ADDRESS][DOMAIN_NAME]"
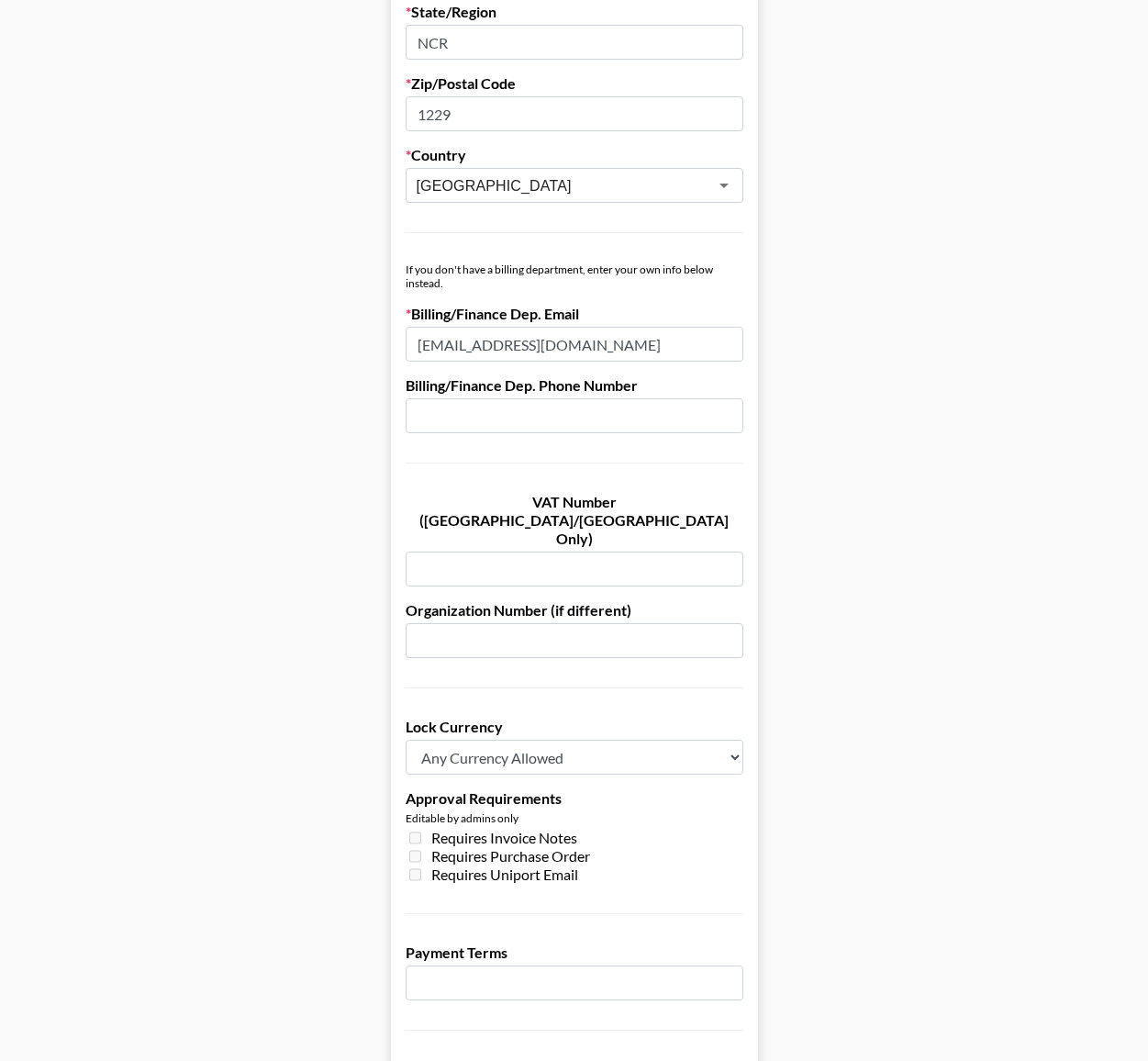
scroll to position [996, 0]
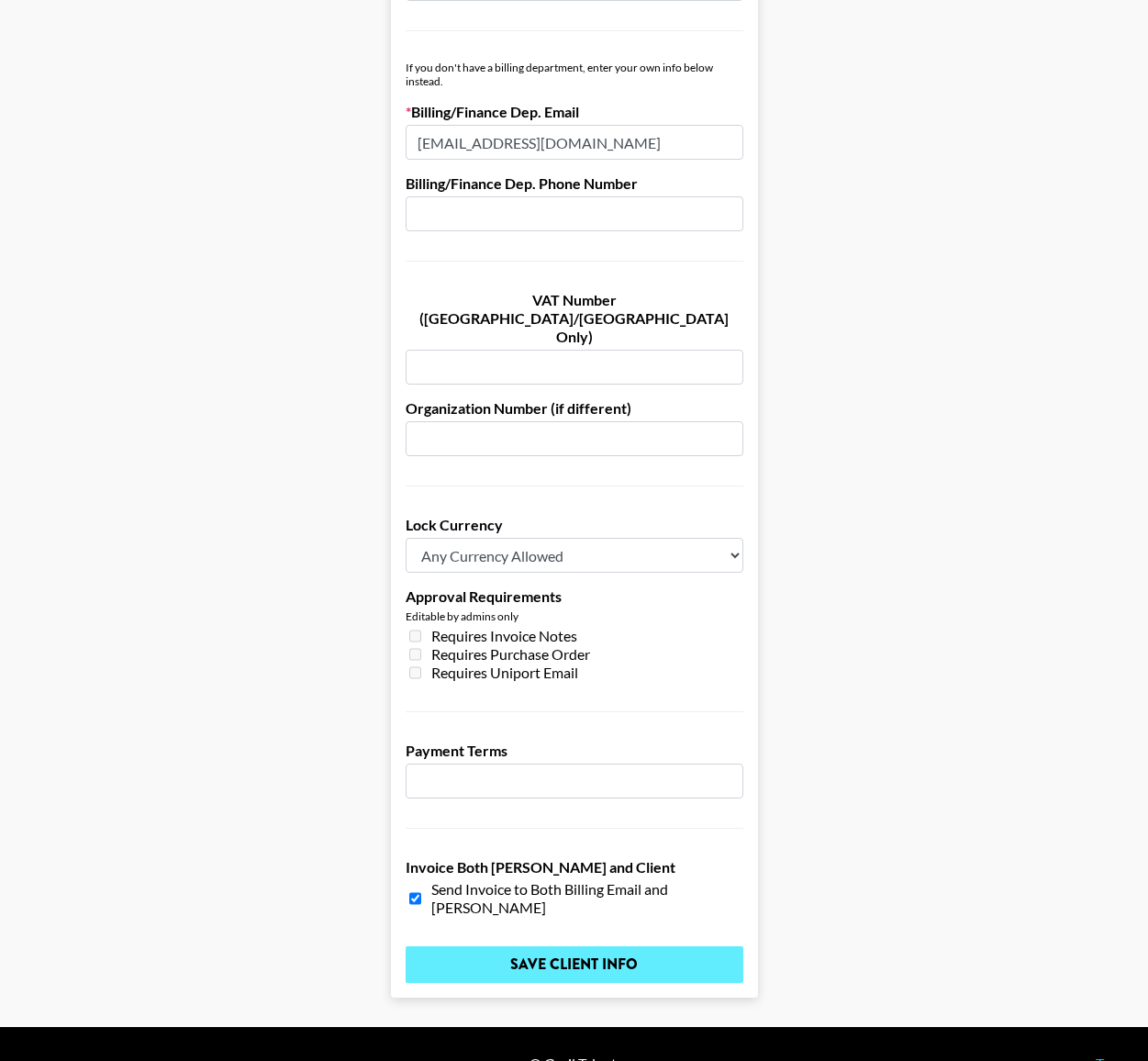
type input "[EMAIL_ADDRESS][DOMAIN_NAME]"
click at [664, 946] on input "Save Client Info" at bounding box center [574, 963] width 338 height 36
